Goal: Entertainment & Leisure: Consume media (video, audio)

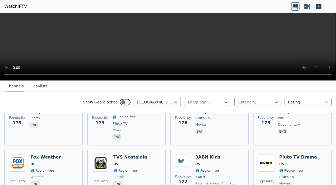
scroll to position [1671, 0]
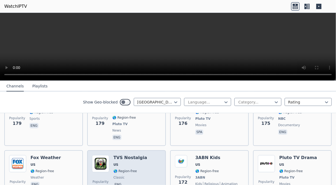
click at [141, 155] on h6 "TVS Nostalgia" at bounding box center [131, 157] width 34 height 5
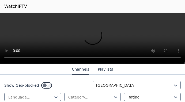
scroll to position [1739, 0]
click at [101, 70] on button "Playlists" at bounding box center [105, 69] width 15 height 10
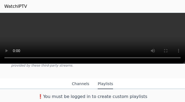
scroll to position [44, 0]
click at [83, 82] on button "Channels" at bounding box center [80, 84] width 17 height 10
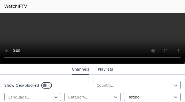
scroll to position [115, 0]
click at [113, 97] on icon at bounding box center [115, 96] width 5 height 5
click at [114, 98] on icon at bounding box center [115, 97] width 3 height 2
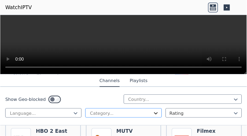
scroll to position [118, 0]
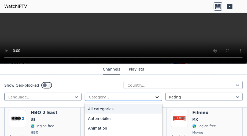
click at [156, 97] on icon at bounding box center [156, 97] width 3 height 2
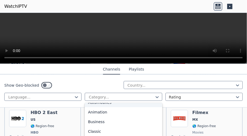
scroll to position [22, 0]
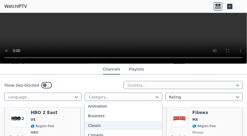
click at [104, 126] on div "Classic" at bounding box center [123, 125] width 77 height 10
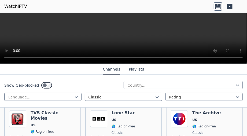
scroll to position [65, 0]
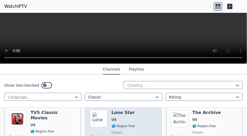
click at [117, 113] on h6 "Lone Star" at bounding box center [123, 112] width 24 height 5
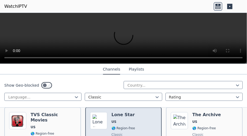
scroll to position [63, 0]
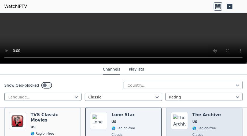
click at [194, 116] on h6 "The Archive" at bounding box center [206, 114] width 29 height 5
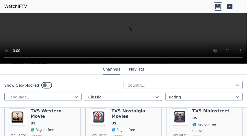
scroll to position [120, 0]
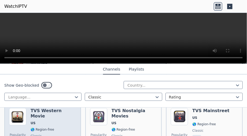
click at [61, 113] on h6 "TVS Western Movie" at bounding box center [54, 113] width 46 height 11
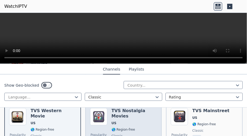
click at [122, 111] on h6 "TVS Nostalgia Movies" at bounding box center [134, 113] width 46 height 11
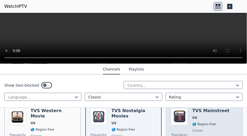
click at [192, 114] on div "TVS Mainstreet US 🌎 Region-free classic eng" at bounding box center [210, 127] width 37 height 39
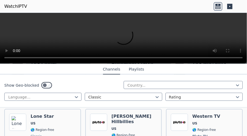
scroll to position [219, 0]
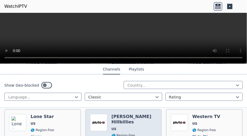
click at [131, 121] on div "[PERSON_NAME] Hillbillies US 🌎 Region-free Pluto TV classic eng" at bounding box center [134, 136] width 46 height 45
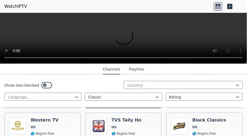
scroll to position [274, 0]
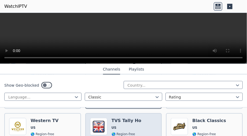
click at [130, 125] on span "US" at bounding box center [126, 127] width 30 height 4
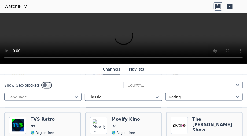
scroll to position [328, 0]
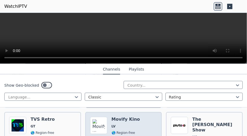
click at [129, 124] on span "LV" at bounding box center [125, 126] width 28 height 4
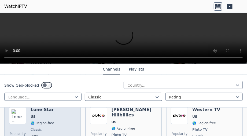
scroll to position [225, 0]
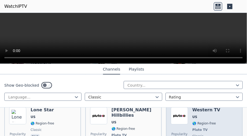
click at [182, 122] on img at bounding box center [179, 115] width 17 height 17
